Goal: Find specific page/section: Find specific page/section

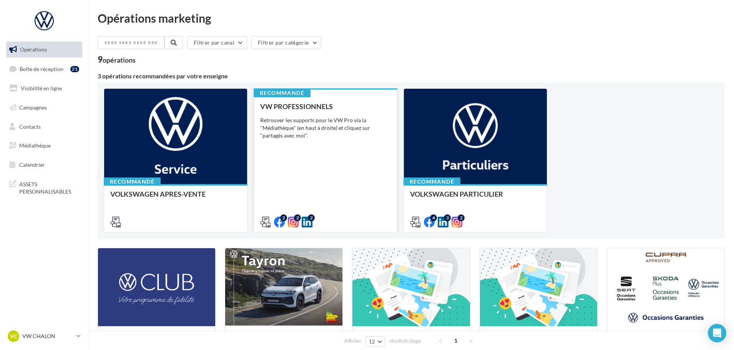
click at [312, 213] on div "2 2 2" at bounding box center [325, 222] width 143 height 22
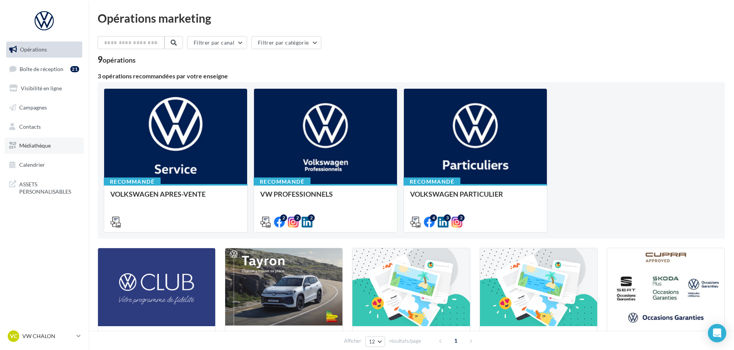
click at [37, 141] on link "Médiathèque" at bounding box center [44, 146] width 79 height 16
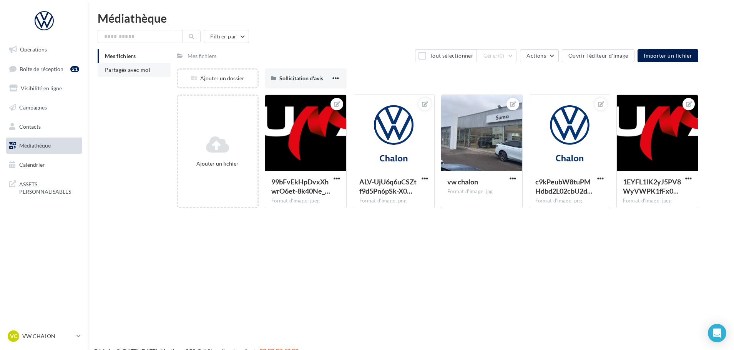
click at [133, 73] on span "Partagés avec moi" at bounding box center [127, 69] width 45 height 7
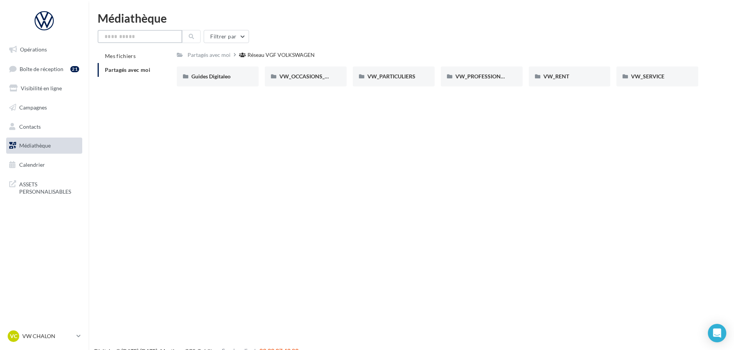
click at [158, 35] on input "text" at bounding box center [140, 36] width 85 height 13
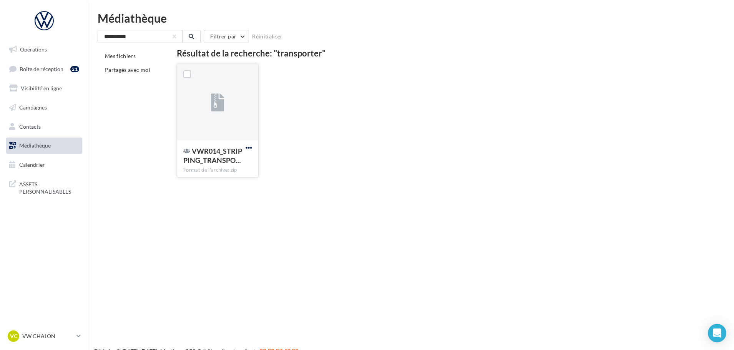
click at [248, 149] on span "button" at bounding box center [248, 147] width 7 height 7
click at [214, 163] on button "Télécharger" at bounding box center [215, 163] width 77 height 20
click at [136, 36] on input "**********" at bounding box center [140, 36] width 85 height 13
drag, startPoint x: 136, startPoint y: 36, endPoint x: 52, endPoint y: 23, distance: 85.2
click at [52, 23] on div "Opérations Boîte de réception 21 Visibilité en ligne Campagnes Contacts Médiath…" at bounding box center [367, 187] width 734 height 350
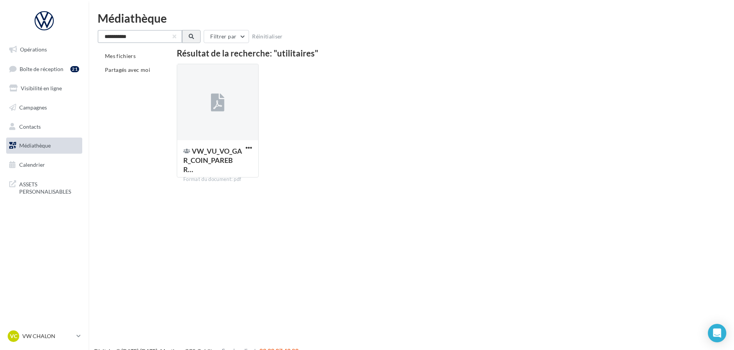
type input "**********"
click at [193, 36] on icon at bounding box center [191, 36] width 5 height 5
click at [149, 76] on li "Partagés avec moi" at bounding box center [134, 70] width 73 height 14
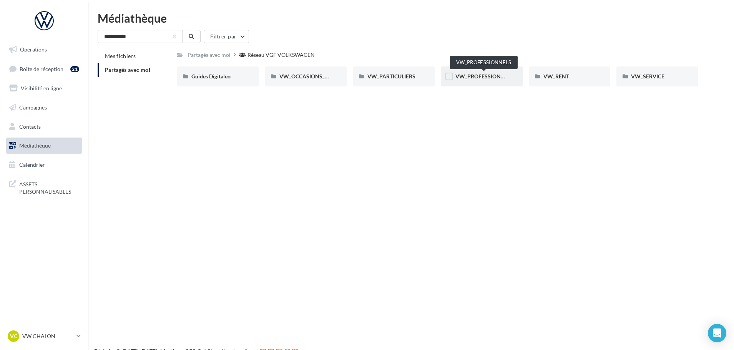
click at [482, 77] on span "VW_PROFESSIONNELS" at bounding box center [484, 76] width 58 height 7
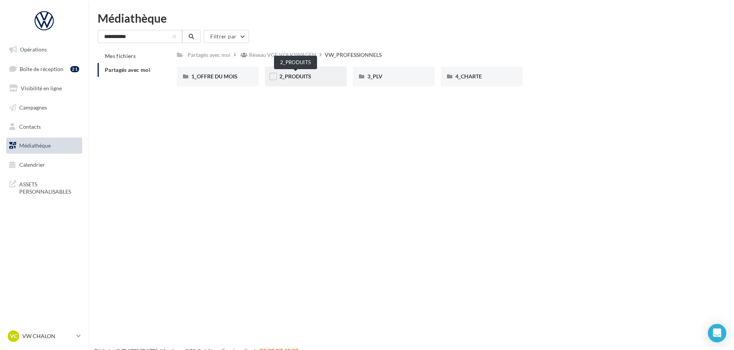
click at [305, 79] on span "2_PRODUITS" at bounding box center [295, 76] width 32 height 7
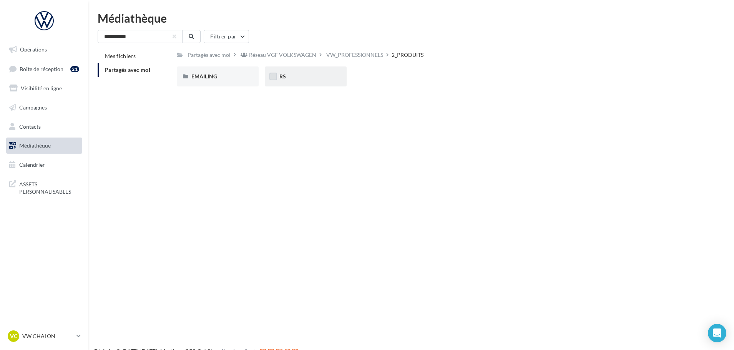
click at [275, 75] on label at bounding box center [273, 77] width 8 height 8
click at [279, 76] on span "RS" at bounding box center [282, 76] width 7 height 7
click at [283, 76] on span "RS" at bounding box center [282, 76] width 7 height 7
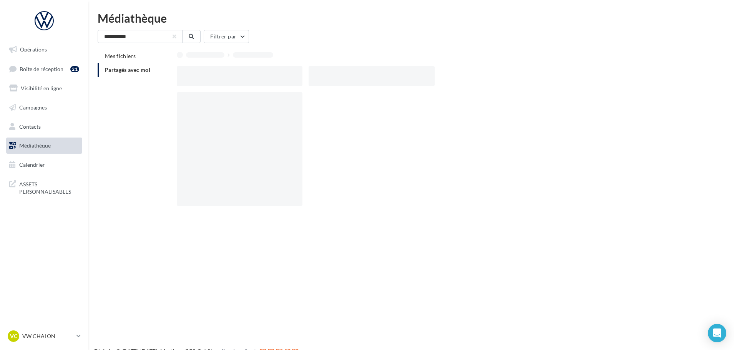
click at [283, 76] on div at bounding box center [240, 76] width 126 height 20
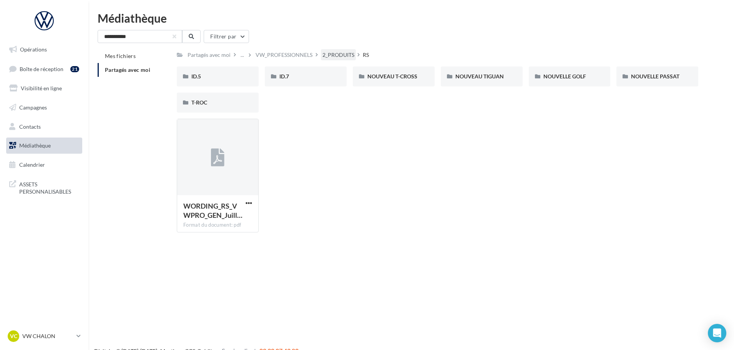
click at [336, 55] on div "2_PRODUITS" at bounding box center [338, 55] width 32 height 8
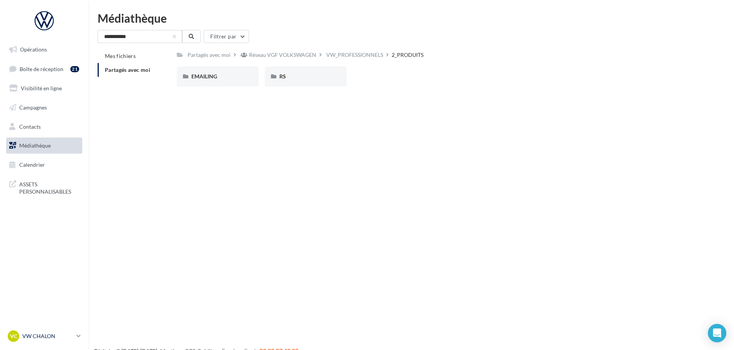
click at [34, 335] on p "VW CHALON" at bounding box center [47, 336] width 51 height 8
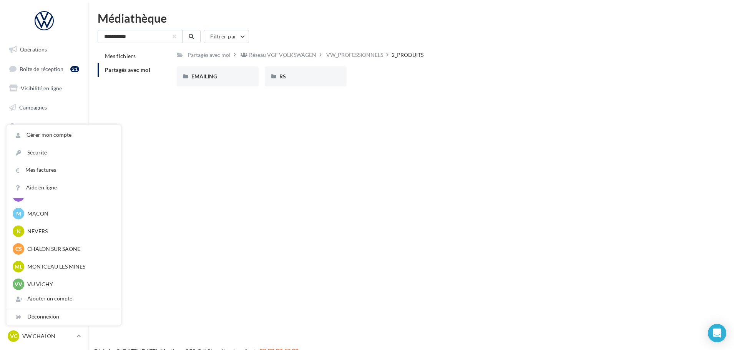
scroll to position [538, 0]
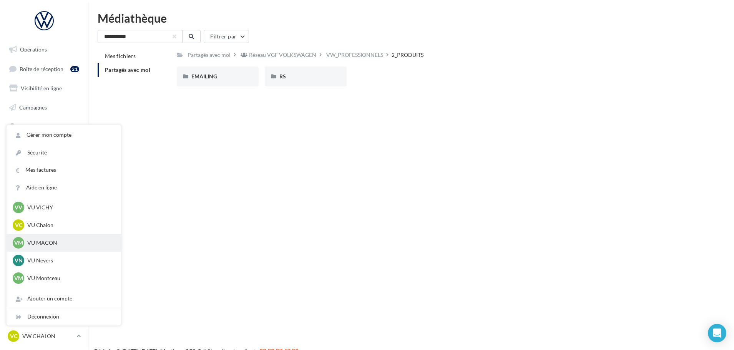
click at [44, 244] on p "VU MACON" at bounding box center [69, 243] width 85 height 8
click at [42, 242] on p "VU MACON" at bounding box center [69, 243] width 85 height 8
